Goal: Information Seeking & Learning: Learn about a topic

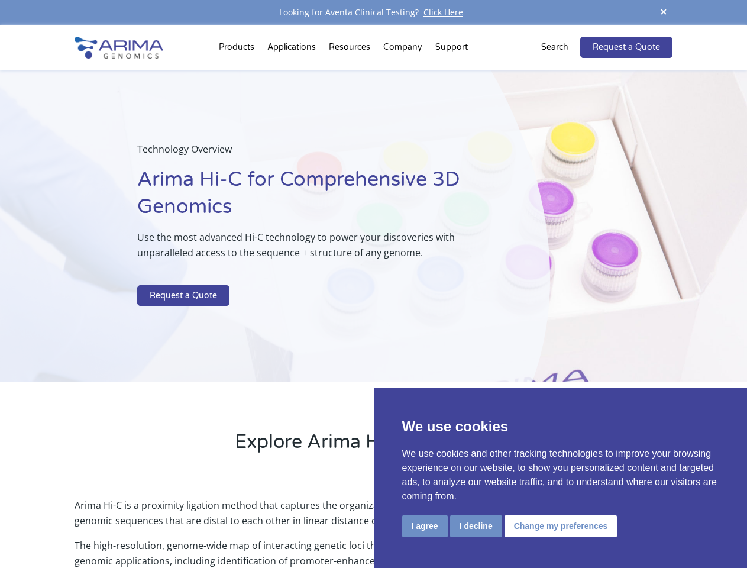
click at [373, 284] on p at bounding box center [313, 277] width 353 height 15
click at [425, 526] on button "I agree" at bounding box center [425, 526] width 46 height 22
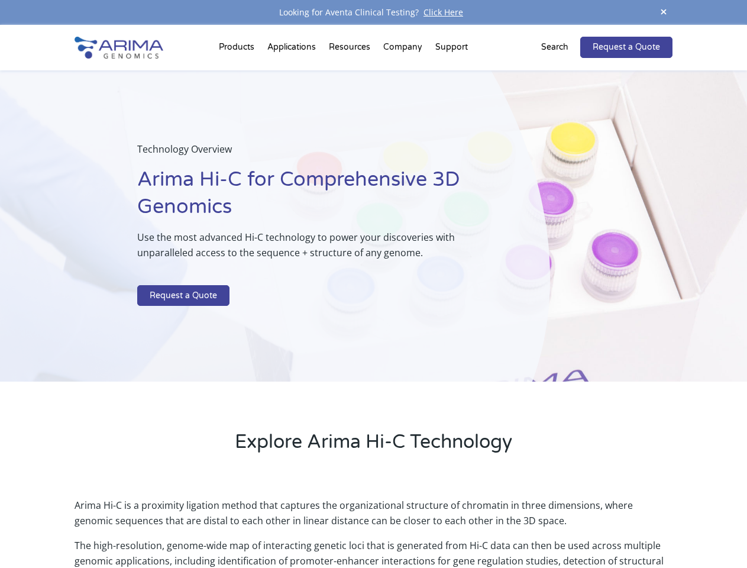
click at [475, 526] on p "Arima Hi-C is a proximity ligation method that captures the organizational stru…" at bounding box center [373, 517] width 597 height 40
click at [559, 526] on p "Arima Hi-C is a proximity ligation method that captures the organizational stru…" at bounding box center [373, 517] width 597 height 40
click at [663, 12] on span at bounding box center [664, 13] width 18 height 16
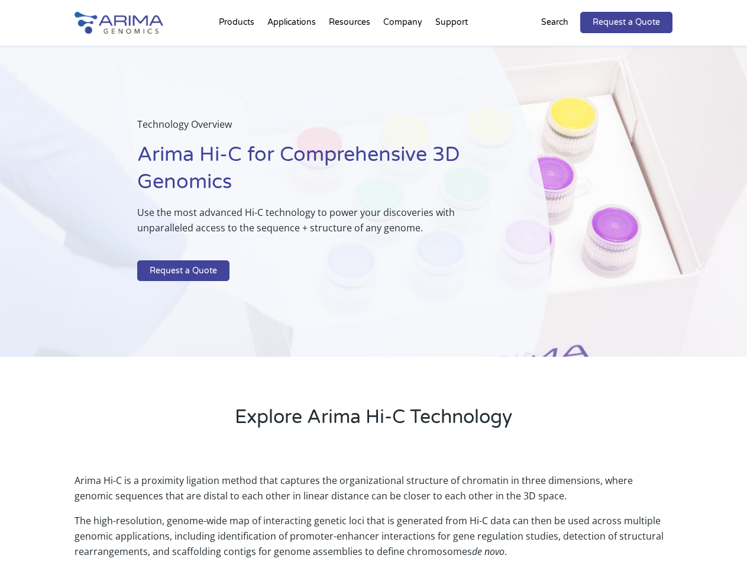
click at [373, 296] on div "Technology Overview Arima Hi-C for Comprehensive 3D Genomics Use the most advan…" at bounding box center [275, 202] width 550 height 312
click at [238, 50] on div "Technology Overview Arima Hi-C for Comprehensive 3D Genomics Use the most advan…" at bounding box center [275, 202] width 550 height 312
click at [351, 50] on div "Technology Overview Arima Hi-C for Comprehensive 3D Genomics Use the most advan…" at bounding box center [275, 202] width 550 height 312
click at [403, 50] on div "Technology Overview Arima Hi-C for Comprehensive 3D Genomics Use the most advan…" at bounding box center [275, 202] width 550 height 312
click at [451, 50] on div "Technology Overview Arima Hi-C for Comprehensive 3D Genomics Use the most advan…" at bounding box center [275, 202] width 550 height 312
